Goal: Information Seeking & Learning: Learn about a topic

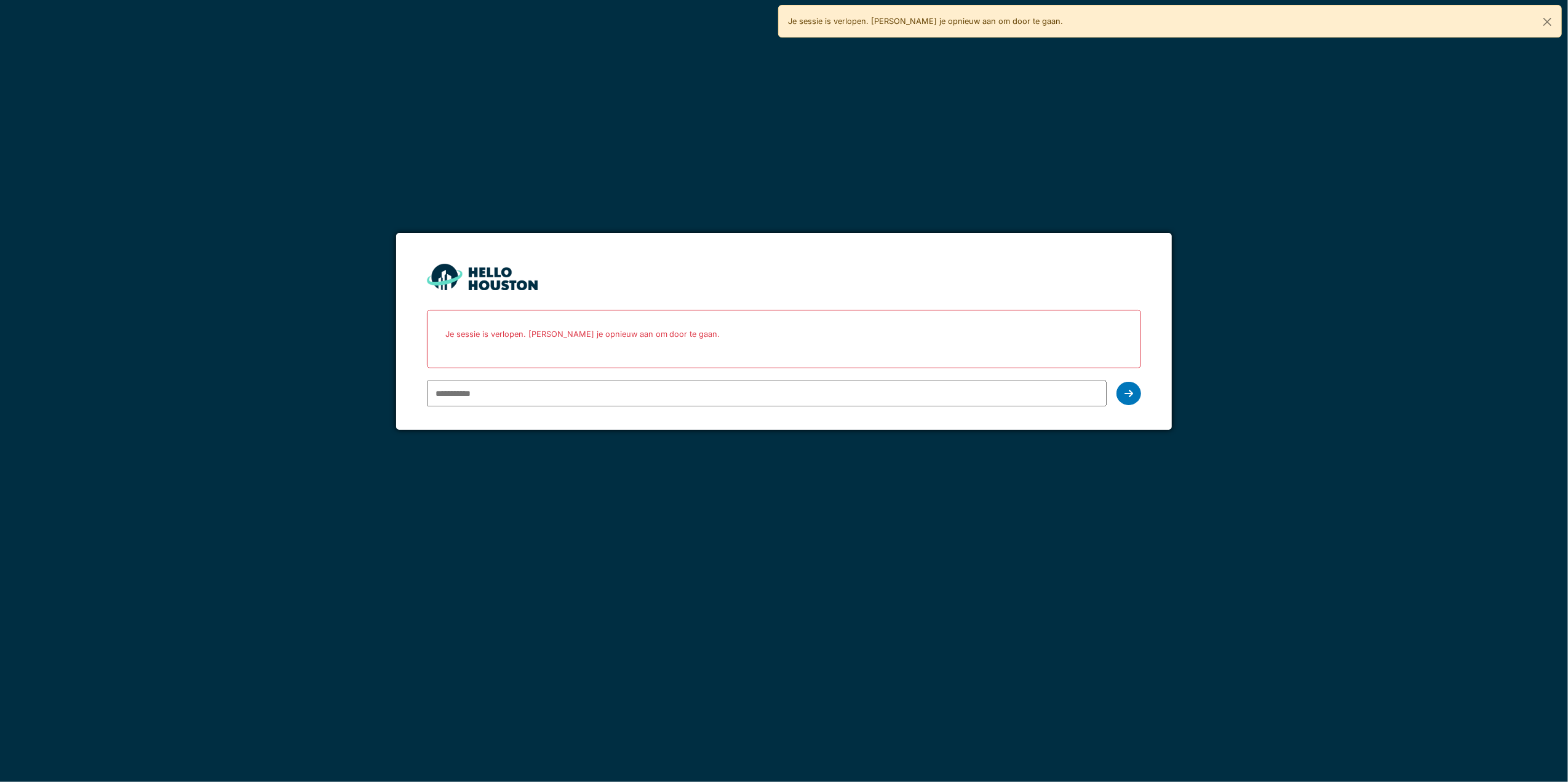
click at [655, 382] on input "email" at bounding box center [767, 393] width 680 height 26
type input "**********"
click at [1125, 396] on icon at bounding box center [1129, 393] width 8 height 10
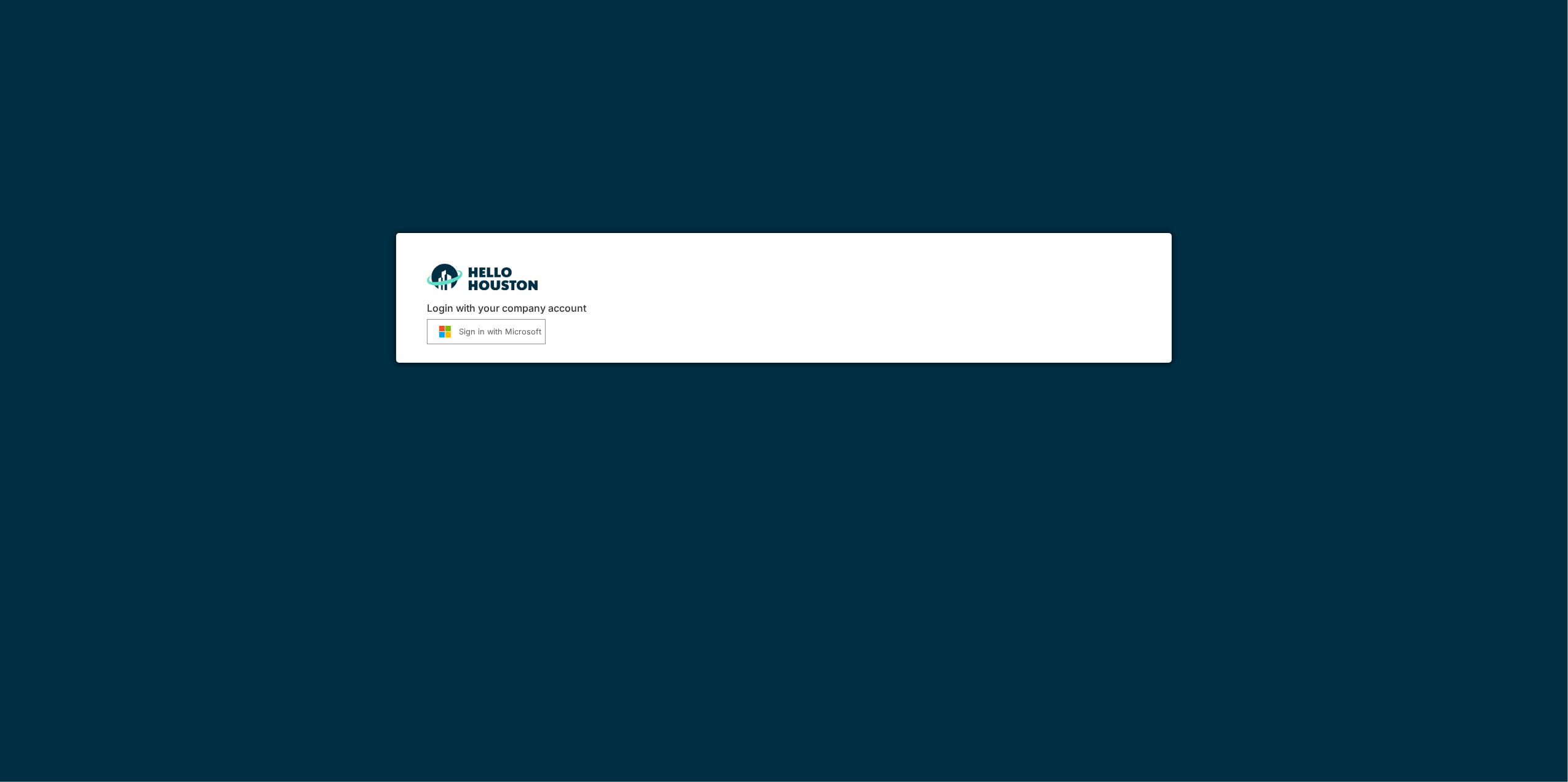
click at [518, 330] on button "Sign in with Microsoft" at bounding box center [486, 331] width 119 height 25
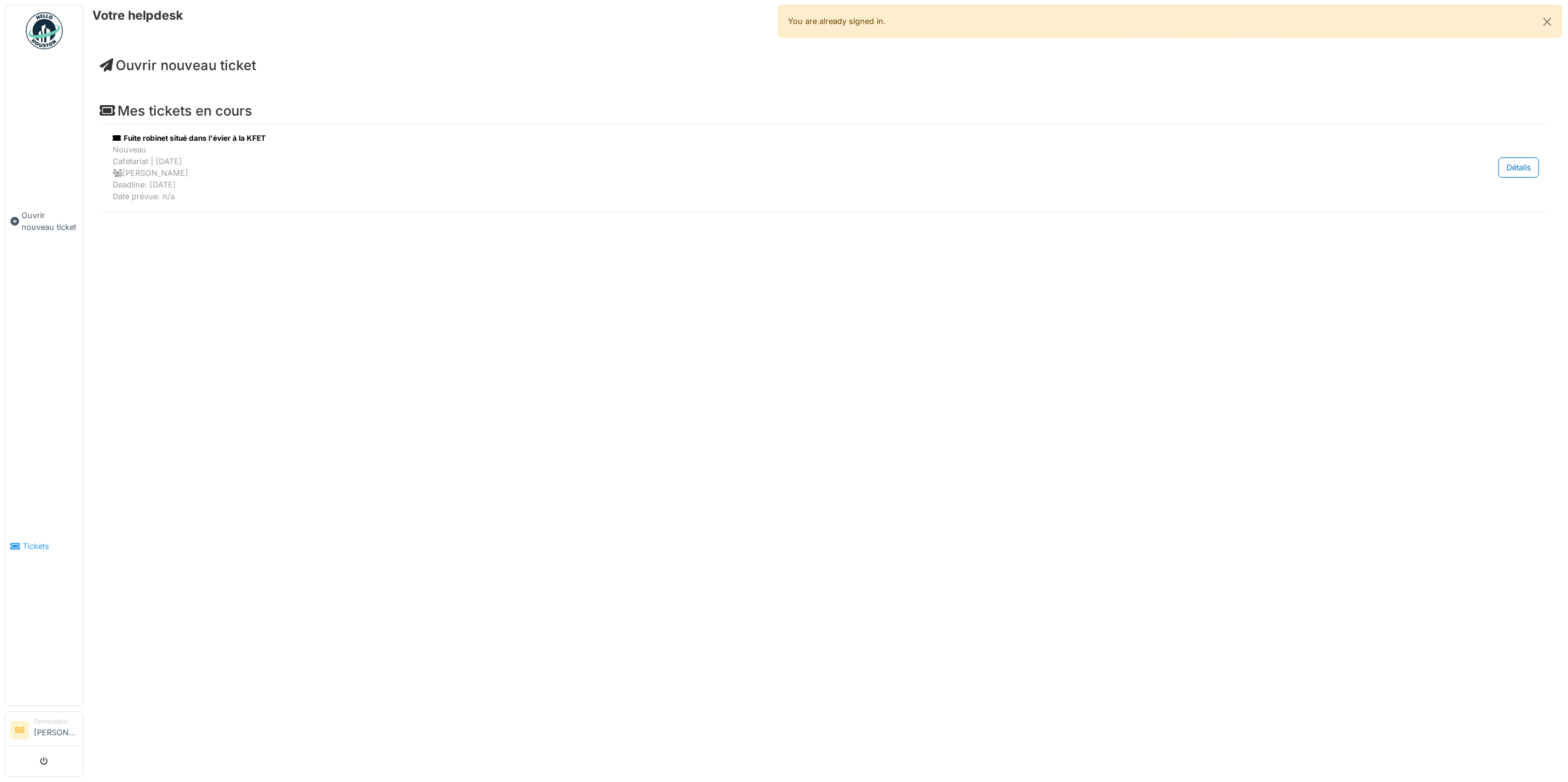
click at [30, 552] on link "Tickets" at bounding box center [45, 546] width 78 height 319
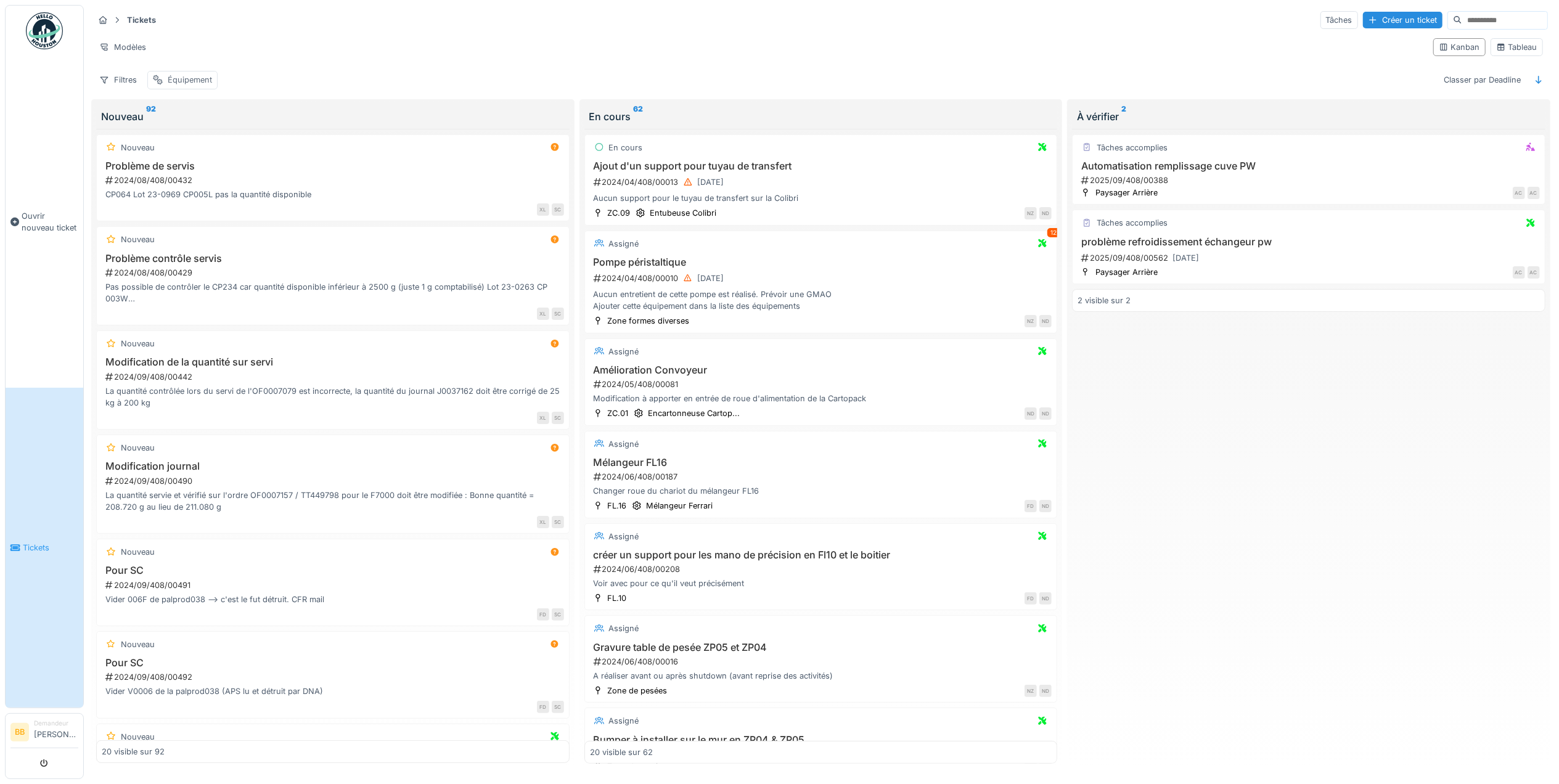
click at [169, 81] on div "Équipement" at bounding box center [189, 80] width 44 height 12
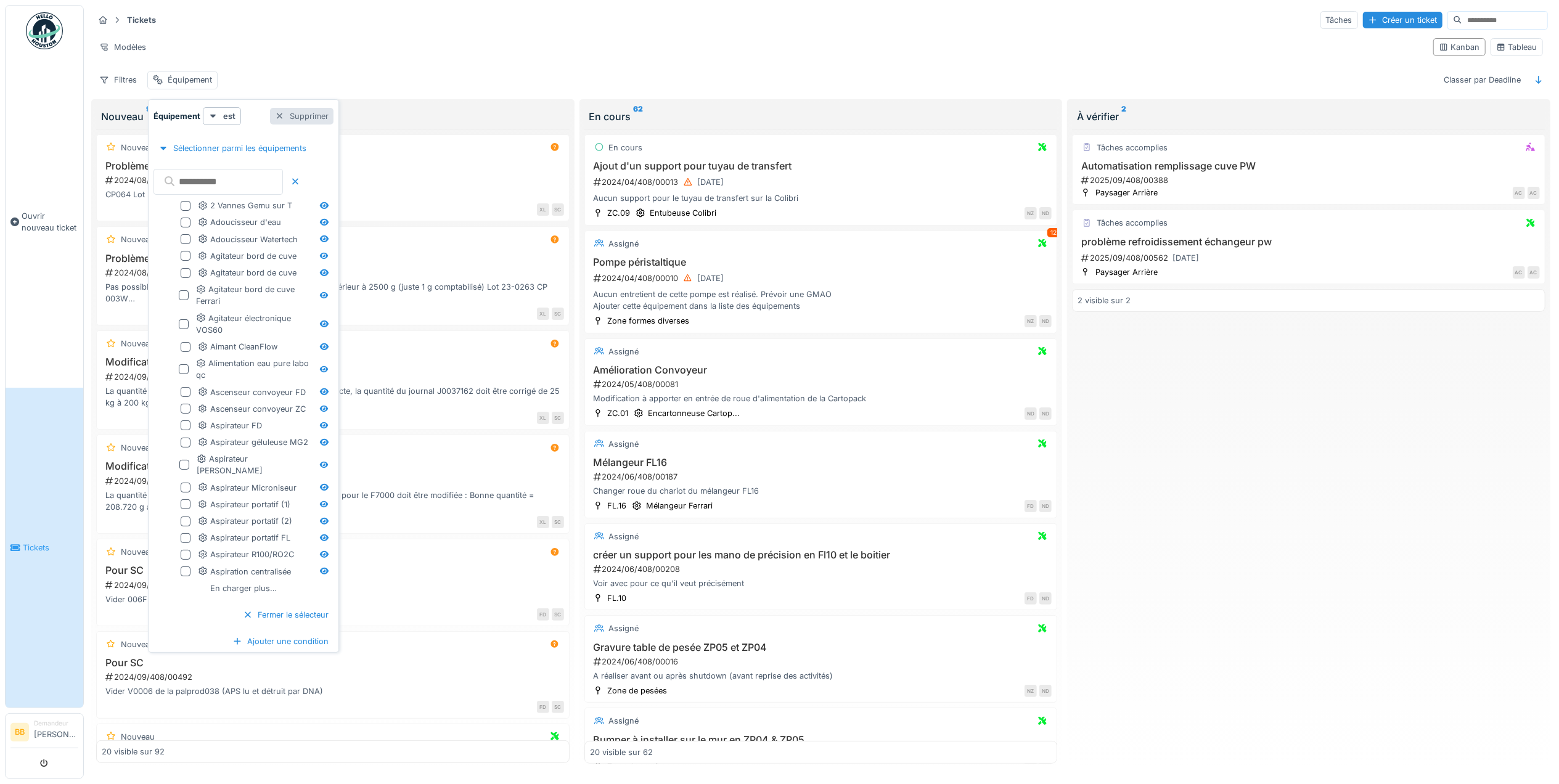
click at [318, 115] on div "Supprimer" at bounding box center [302, 116] width 63 height 17
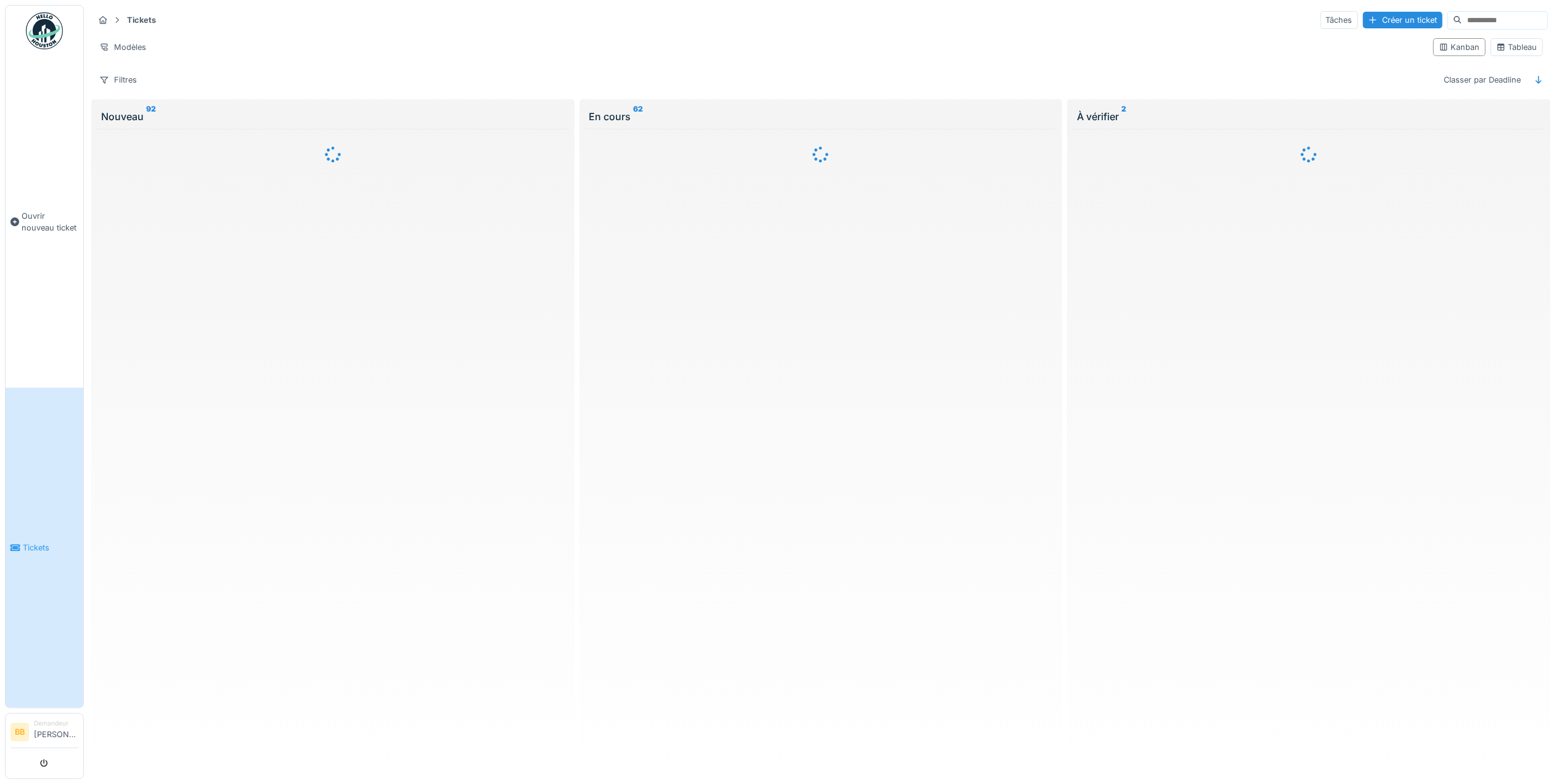
click at [1462, 20] on input at bounding box center [1504, 20] width 85 height 17
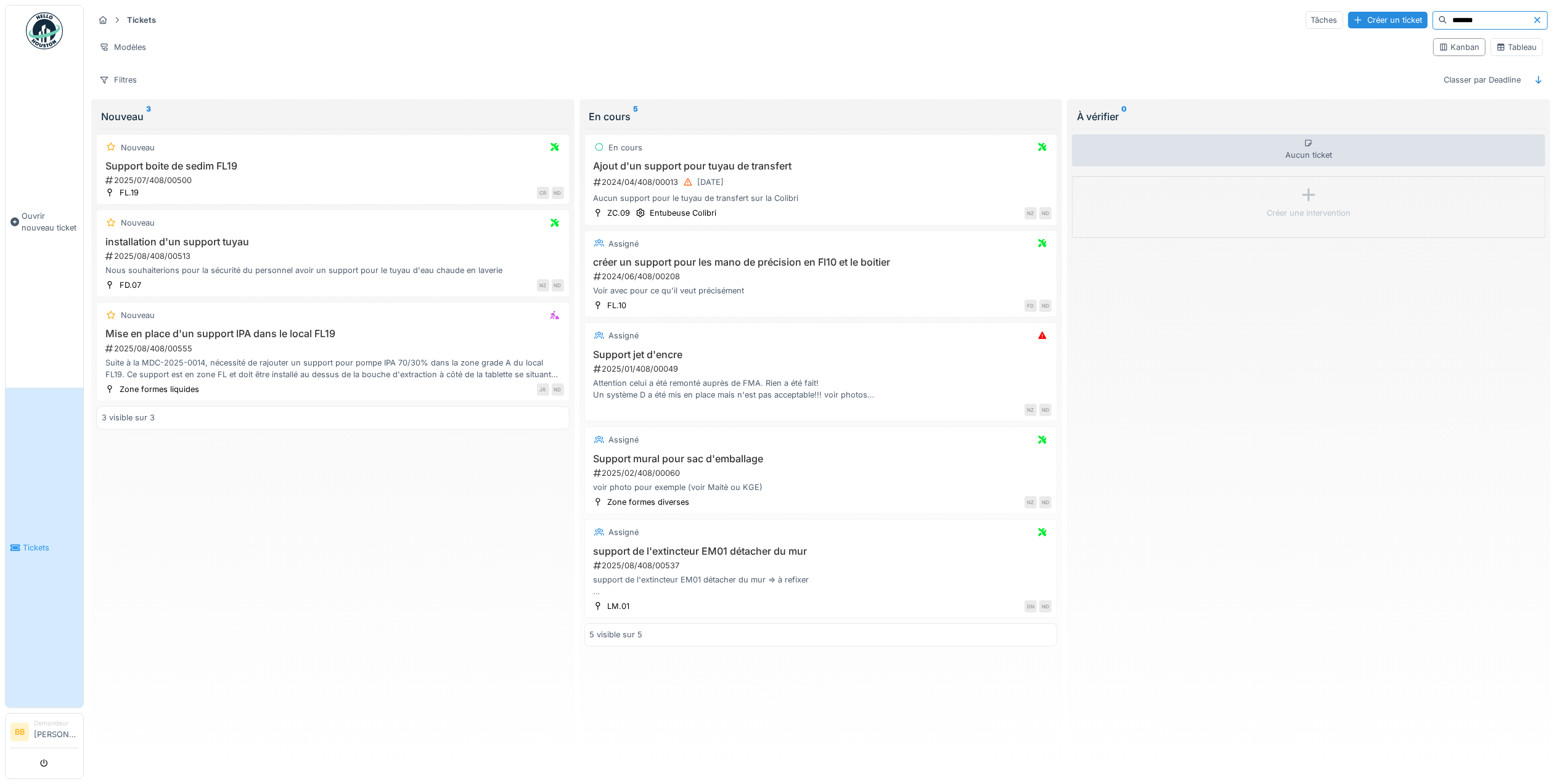
type input "*******"
click at [228, 340] on h3 "Mise en place d'un support IPA dans le local FL19" at bounding box center [332, 334] width 463 height 12
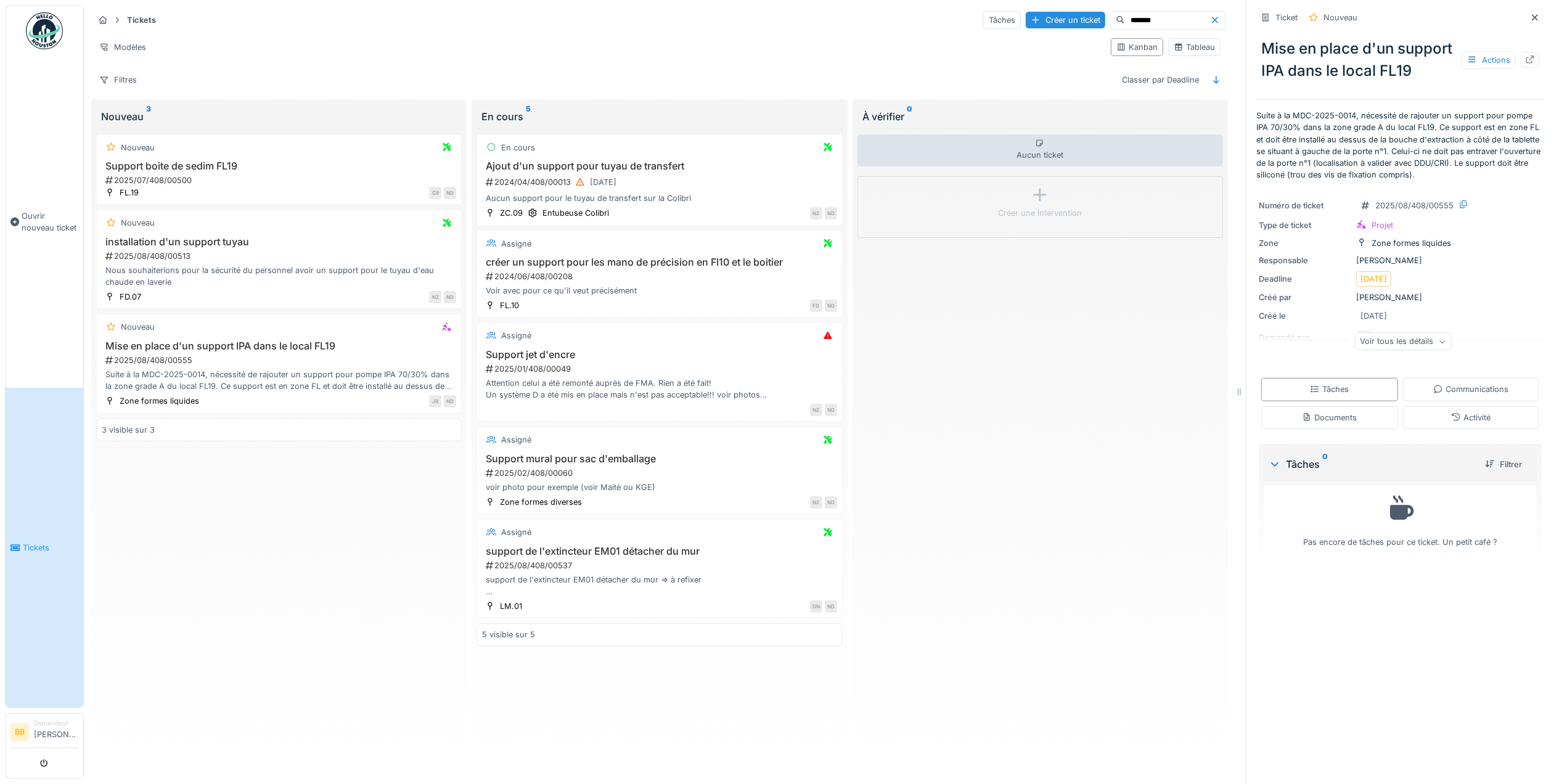
click at [1402, 350] on div "Voir tous les détails" at bounding box center [1403, 342] width 97 height 18
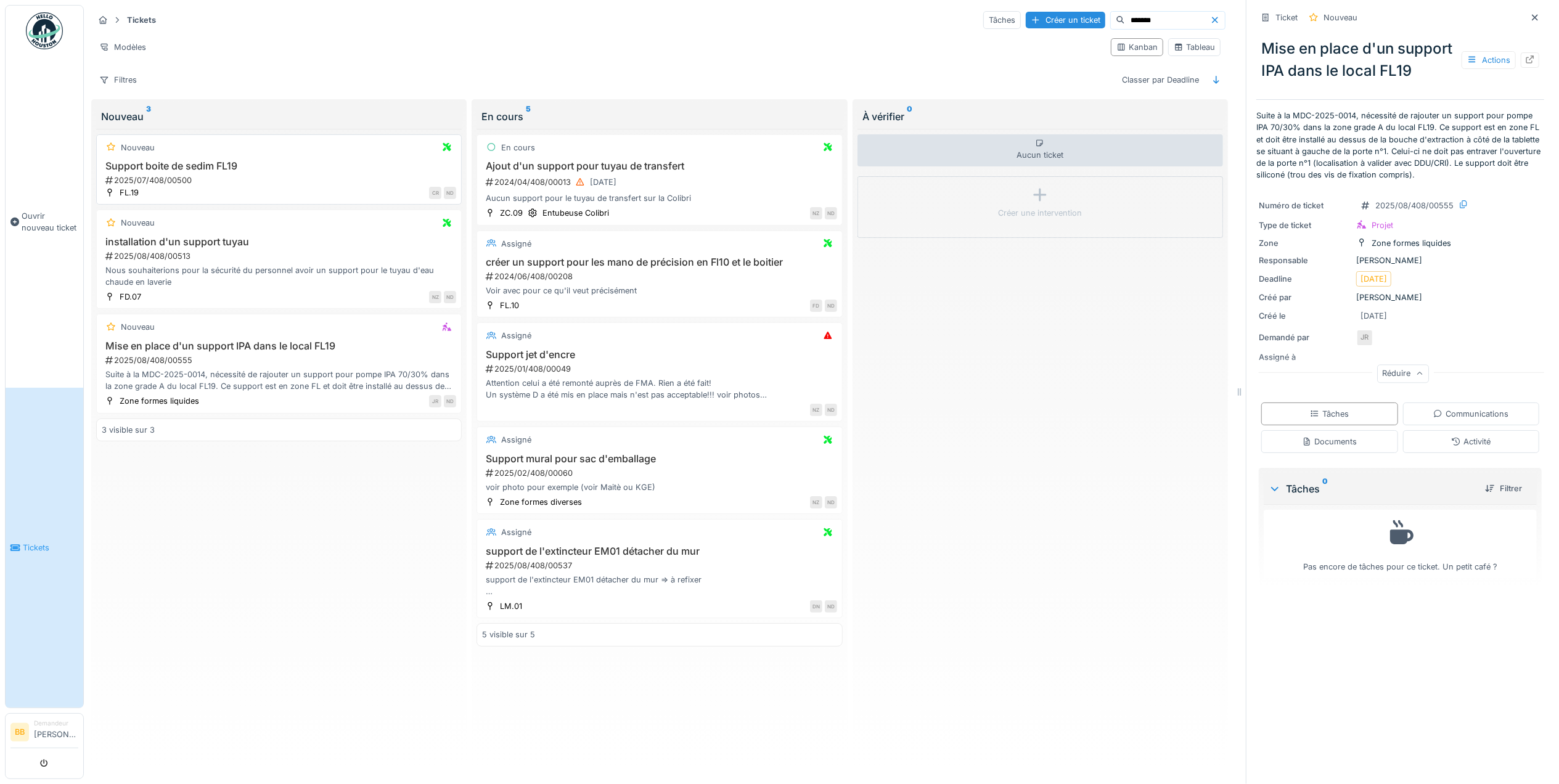
click at [219, 161] on div "Nouveau Support boite de sedim FL19 2025/07/408/00500 FL.19 CR ND" at bounding box center [279, 169] width 365 height 71
click at [214, 166] on h3 "Support boite de sedim FL19" at bounding box center [278, 166] width 355 height 12
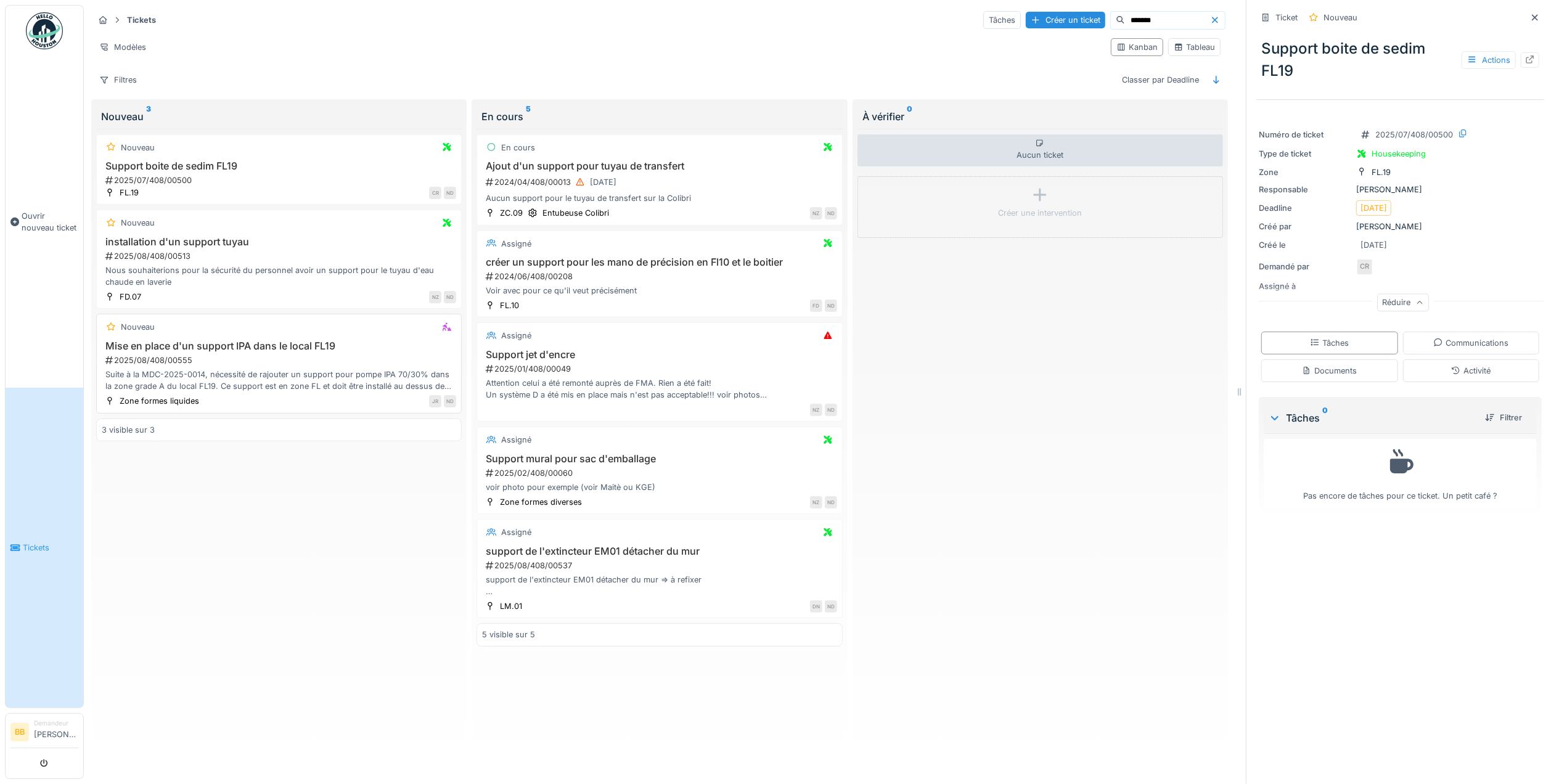
click at [218, 352] on h3 "Mise en place d'un support IPA dans le local FL19" at bounding box center [278, 346] width 355 height 12
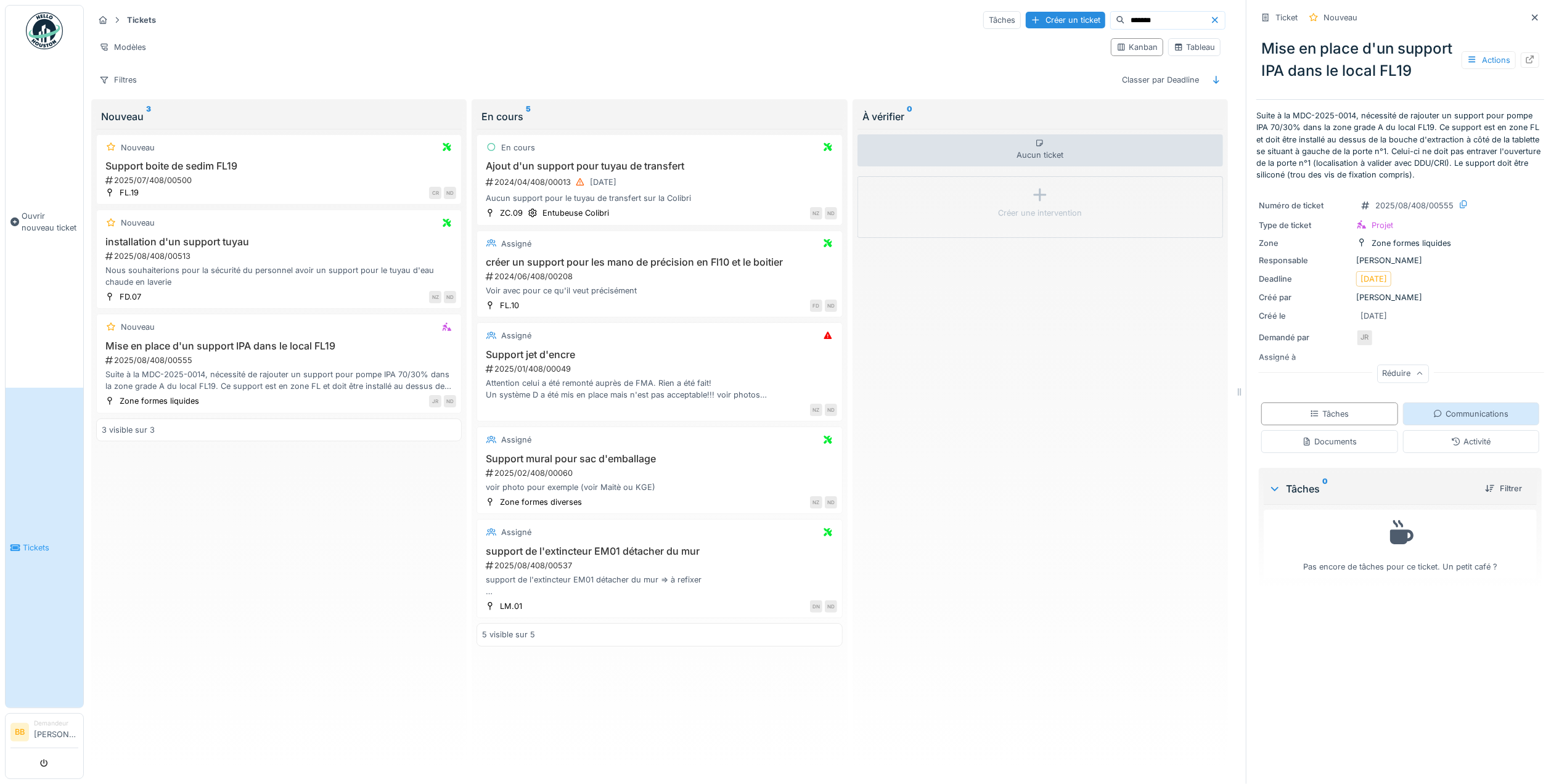
click at [1434, 419] on div "Communications" at bounding box center [1471, 414] width 76 height 12
click at [1278, 487] on div "Interne" at bounding box center [1291, 481] width 26 height 12
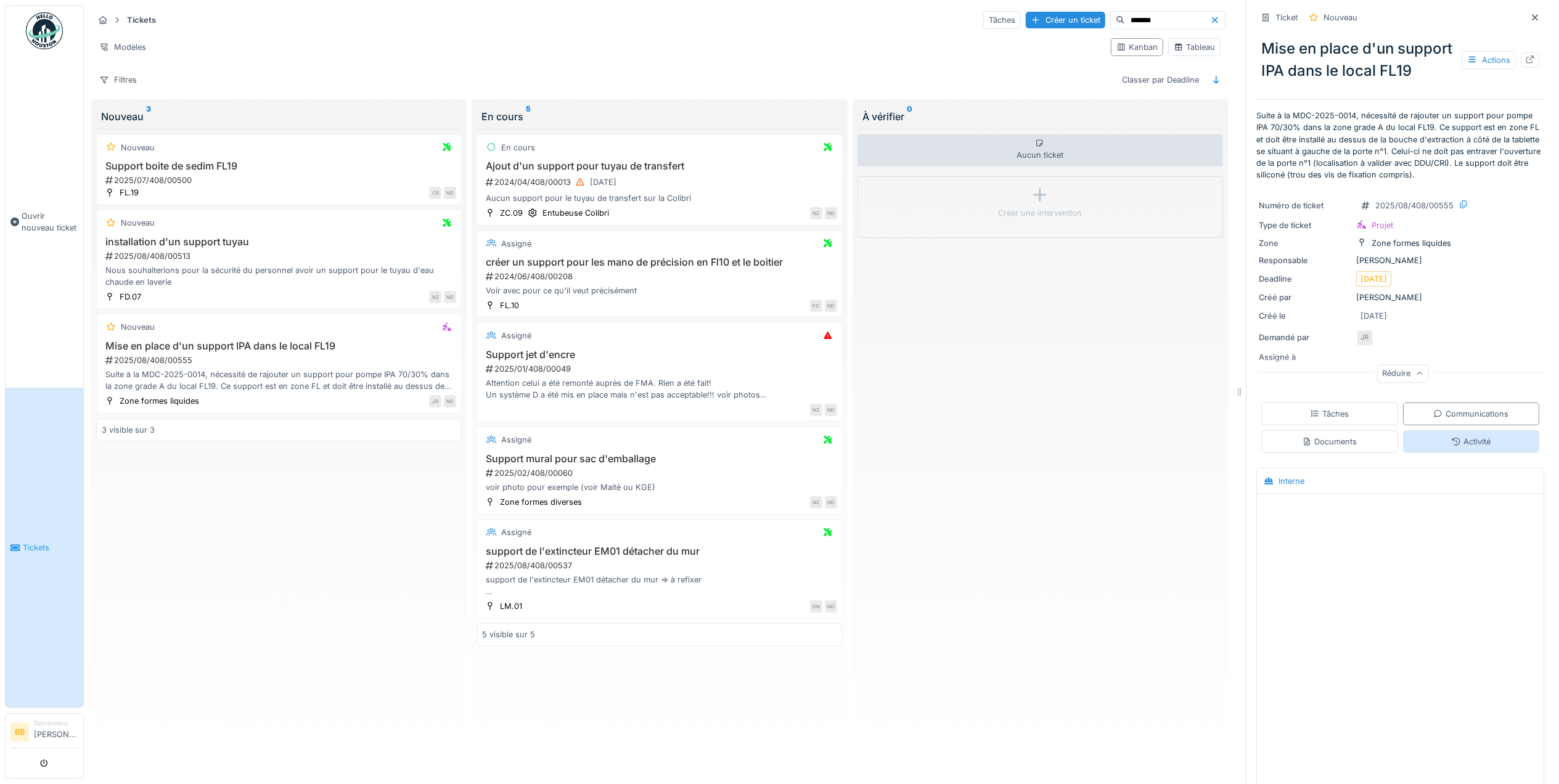
click at [1419, 453] on div "Activité" at bounding box center [1471, 441] width 137 height 22
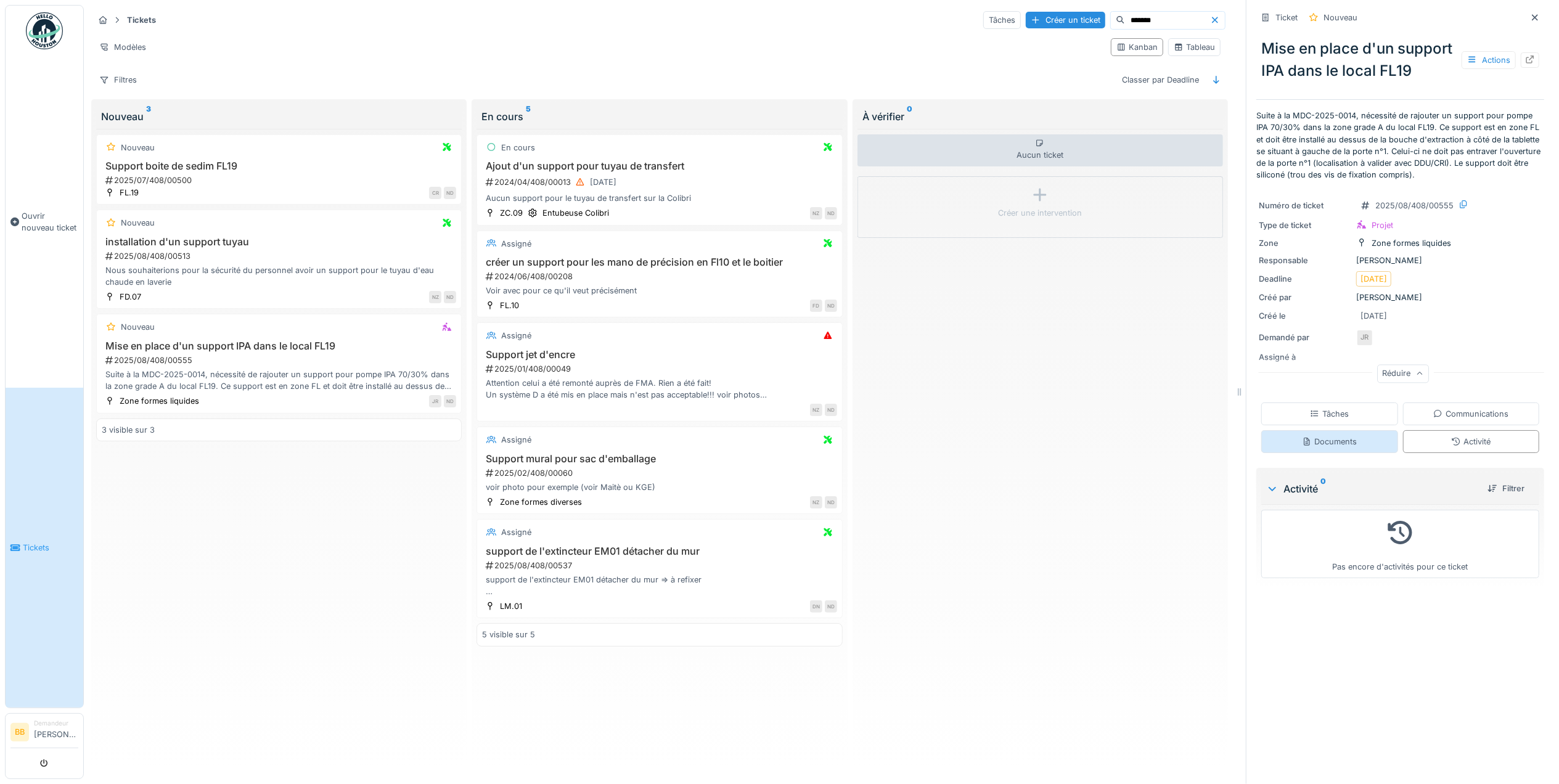
click at [1355, 448] on div "Documents" at bounding box center [1330, 441] width 137 height 22
click at [1468, 69] on div "Actions" at bounding box center [1488, 61] width 54 height 18
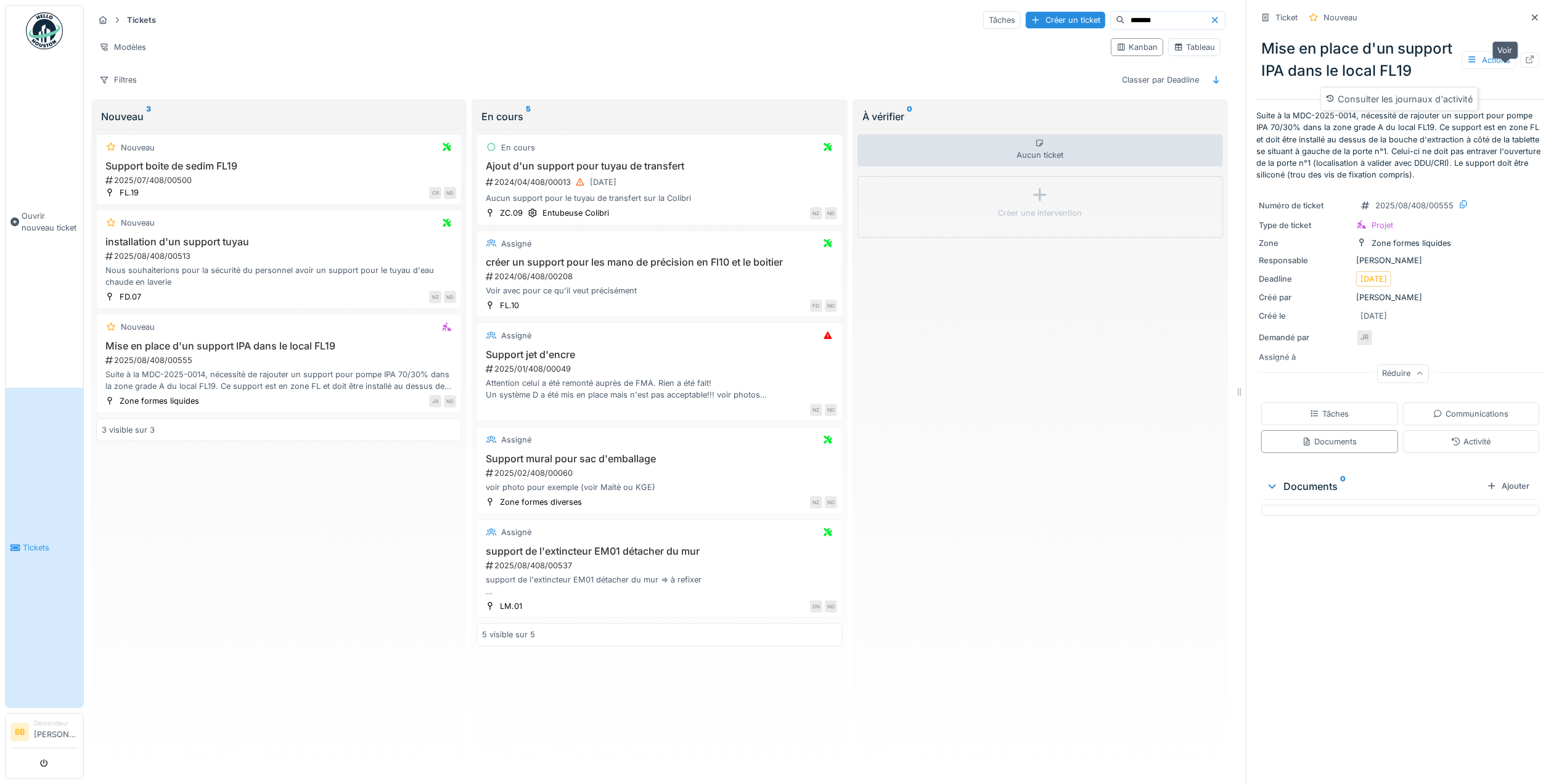
click at [1521, 68] on div at bounding box center [1530, 60] width 18 height 16
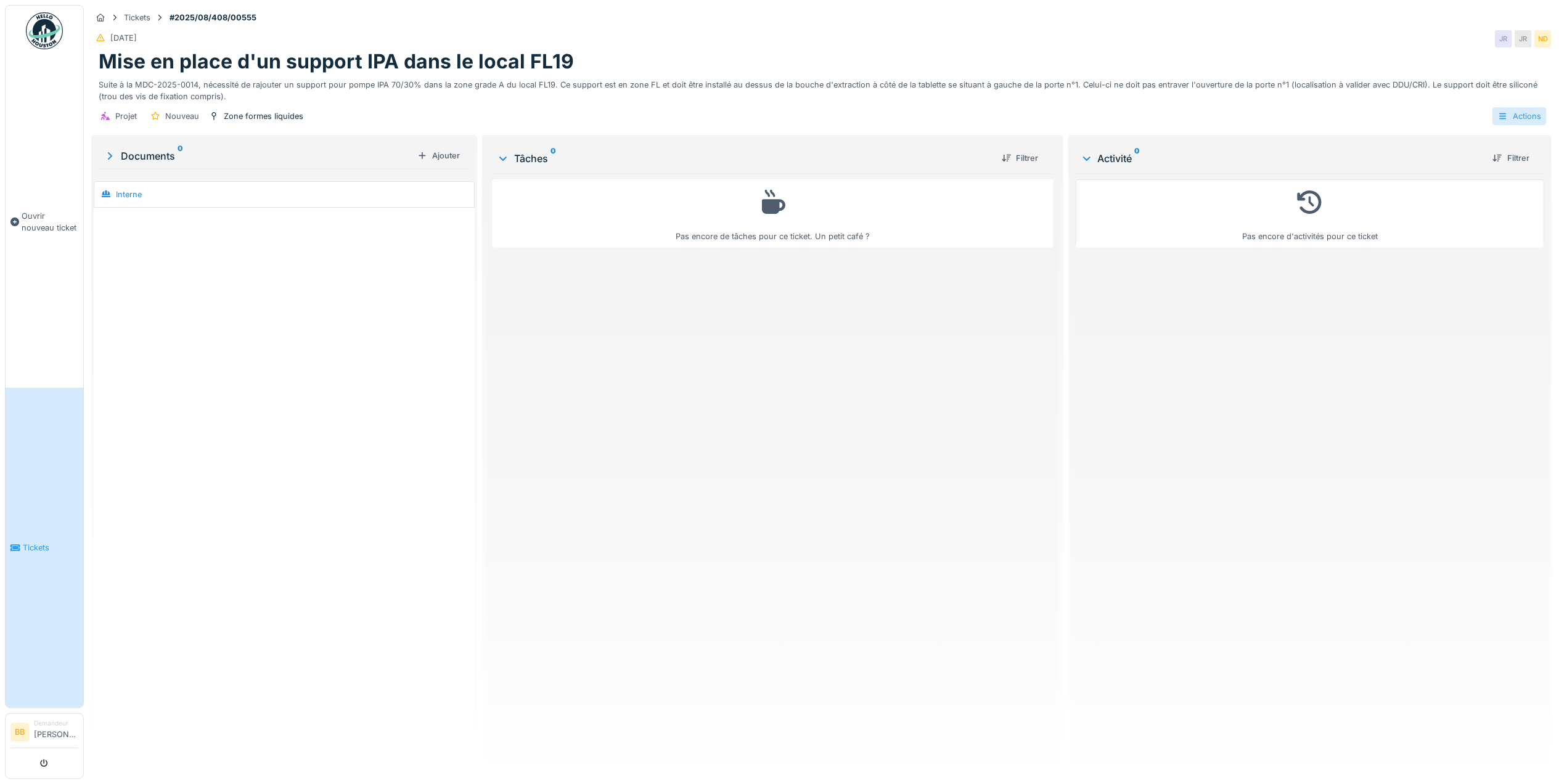
click at [1493, 111] on div "Actions" at bounding box center [1519, 116] width 54 height 18
click at [144, 163] on div "Documents 0" at bounding box center [258, 156] width 309 height 15
